Goal: Task Accomplishment & Management: Manage account settings

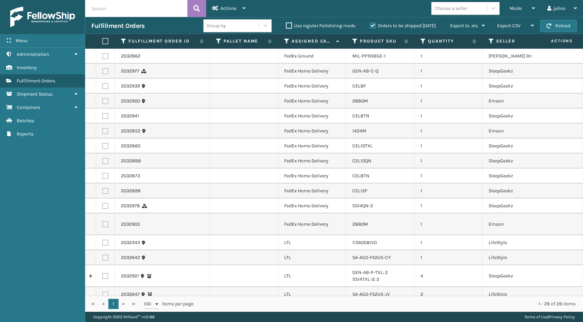
click at [42, 38] on div "Menu" at bounding box center [42, 41] width 85 height 14
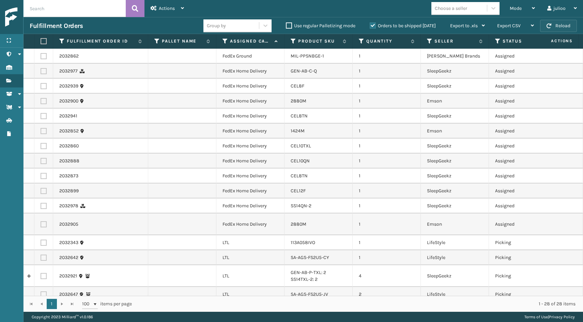
click at [559, 24] on button "Reload" at bounding box center [558, 26] width 37 height 12
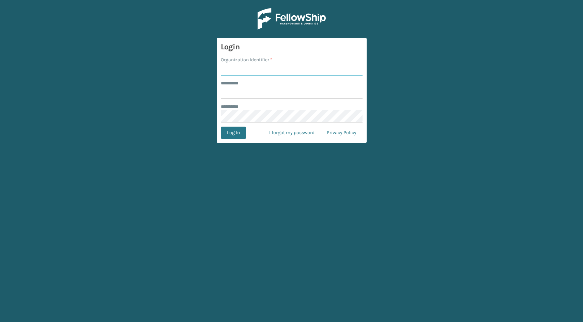
click at [289, 70] on input "Organization Identifier *" at bounding box center [292, 69] width 142 height 12
type input "fellowship - east"
click at [301, 92] on input "******** *" at bounding box center [292, 93] width 142 height 12
type input "******"
click at [233, 130] on button "Log In" at bounding box center [233, 133] width 25 height 12
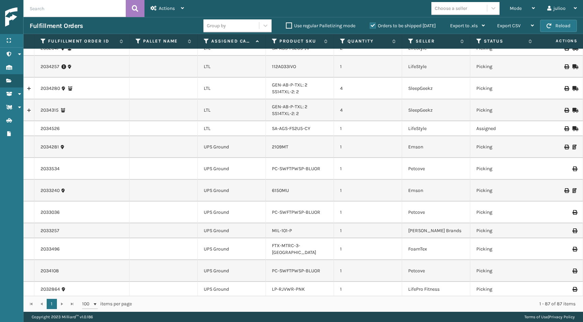
scroll to position [974, 0]
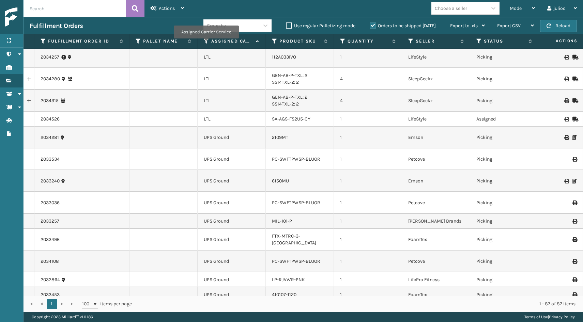
click at [206, 43] on icon at bounding box center [206, 41] width 5 height 6
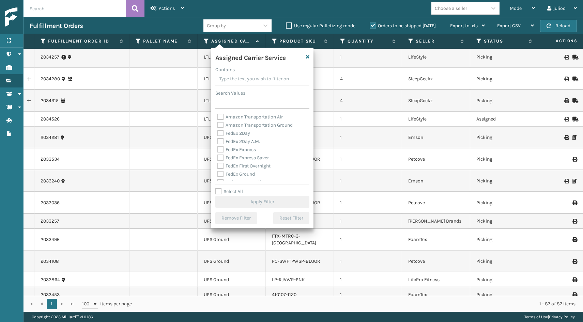
click at [215, 191] on label "Select All" at bounding box center [229, 192] width 28 height 6
click at [215, 188] on input "Select All" at bounding box center [266, 188] width 102 height 1
checkbox input "true"
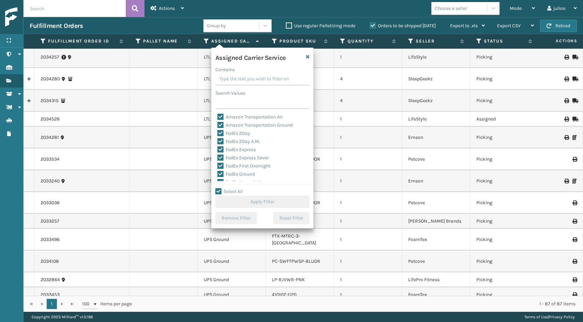
checkbox input "true"
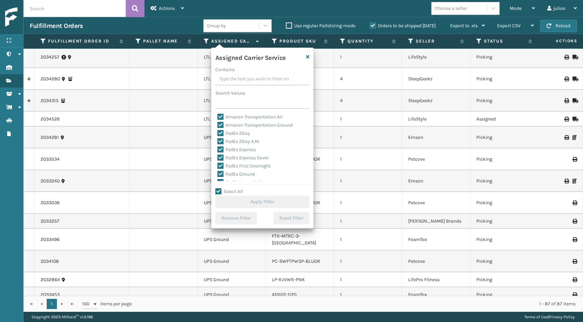
checkbox input "true"
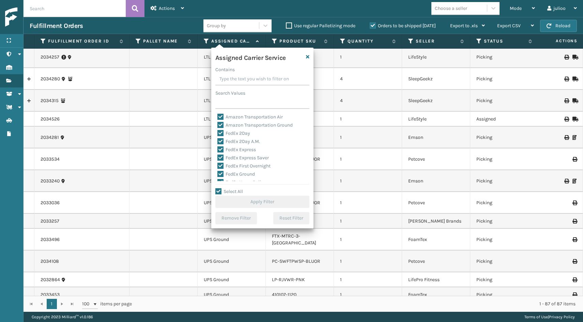
checkbox input "true"
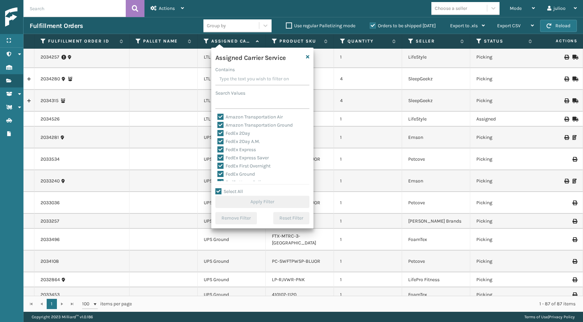
checkbox input "true"
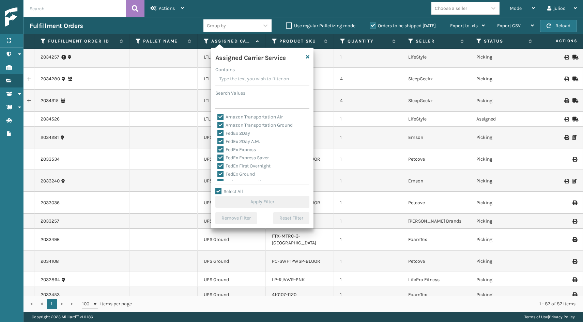
checkbox input "true"
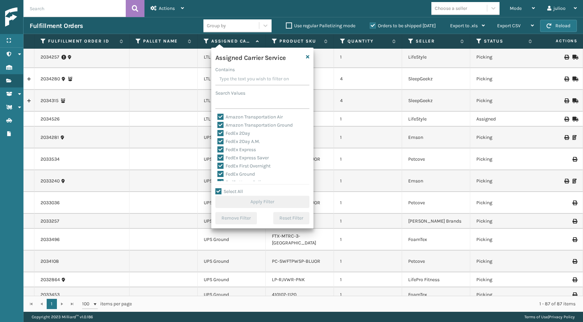
checkbox input "true"
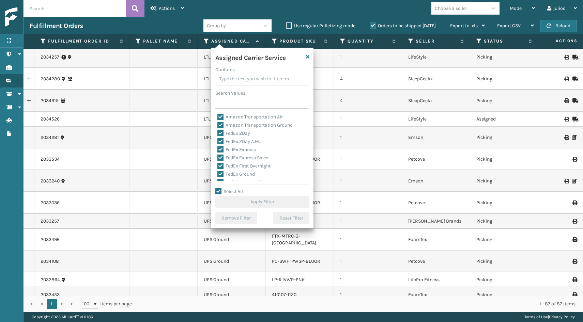
checkbox input "true"
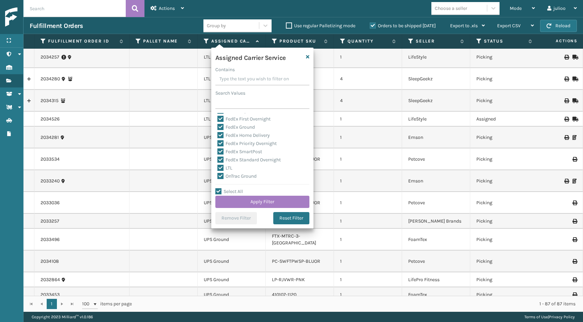
scroll to position [54, 0]
click at [221, 160] on label "LTL" at bounding box center [224, 161] width 15 height 6
click at [218, 160] on input "LTL" at bounding box center [217, 159] width 0 height 4
checkbox input "false"
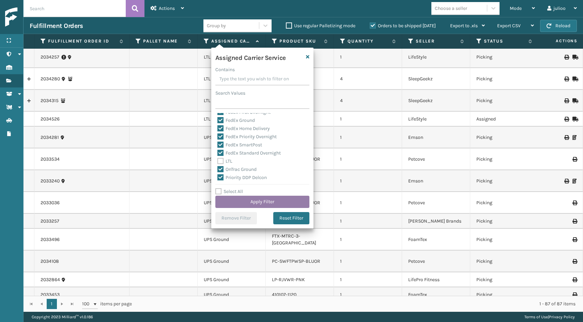
click at [233, 202] on button "Apply Filter" at bounding box center [262, 202] width 94 height 12
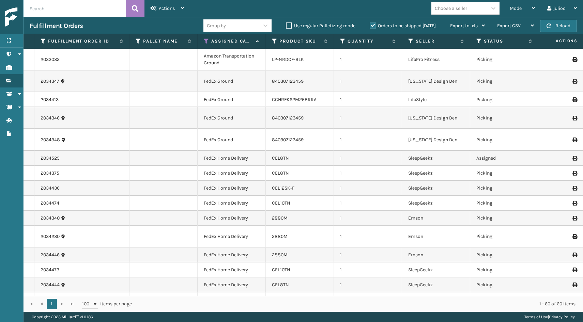
scroll to position [0, 0]
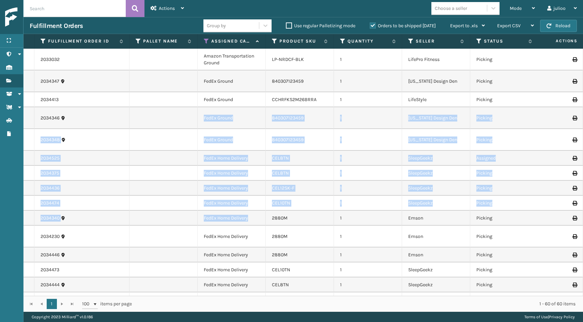
drag, startPoint x: 236, startPoint y: 204, endPoint x: 94, endPoint y: 100, distance: 175.9
